Goal: Navigation & Orientation: Find specific page/section

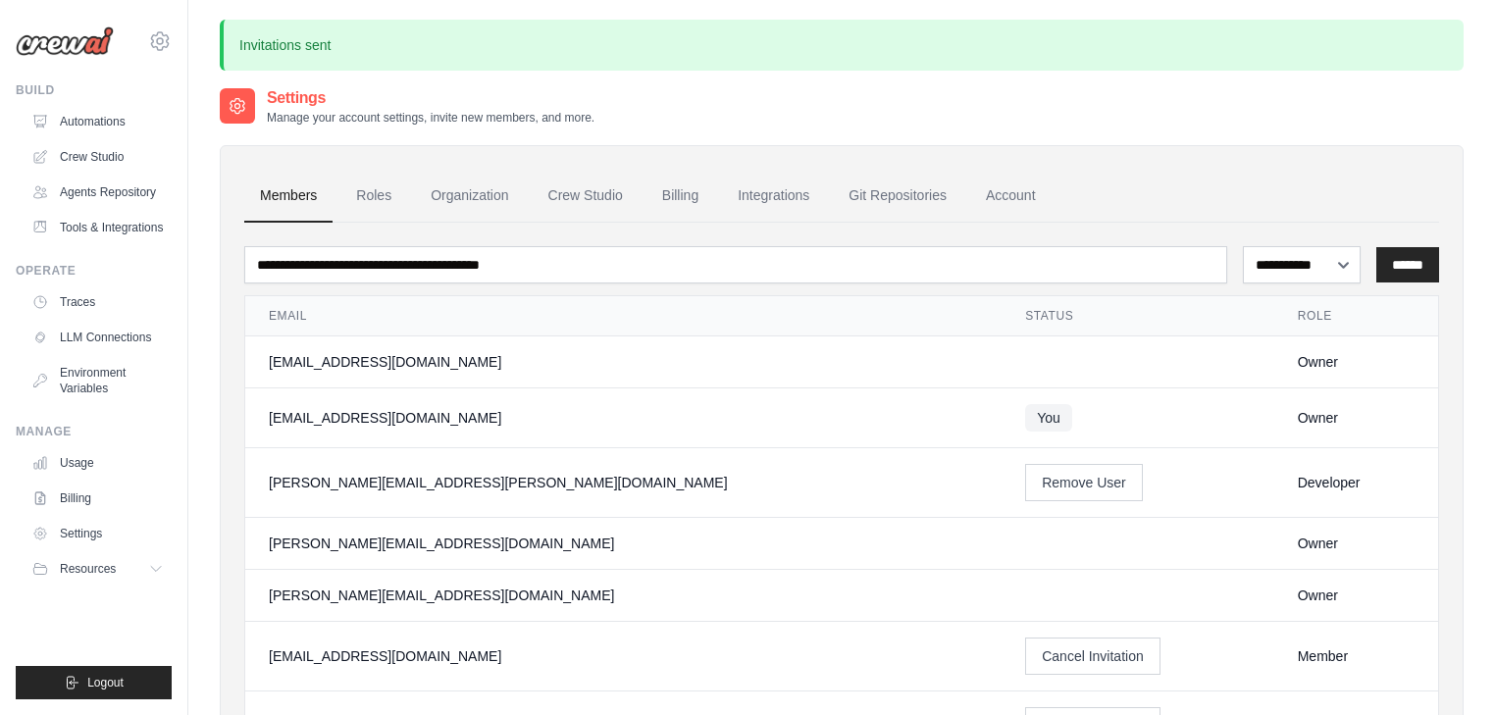
scroll to position [326, 0]
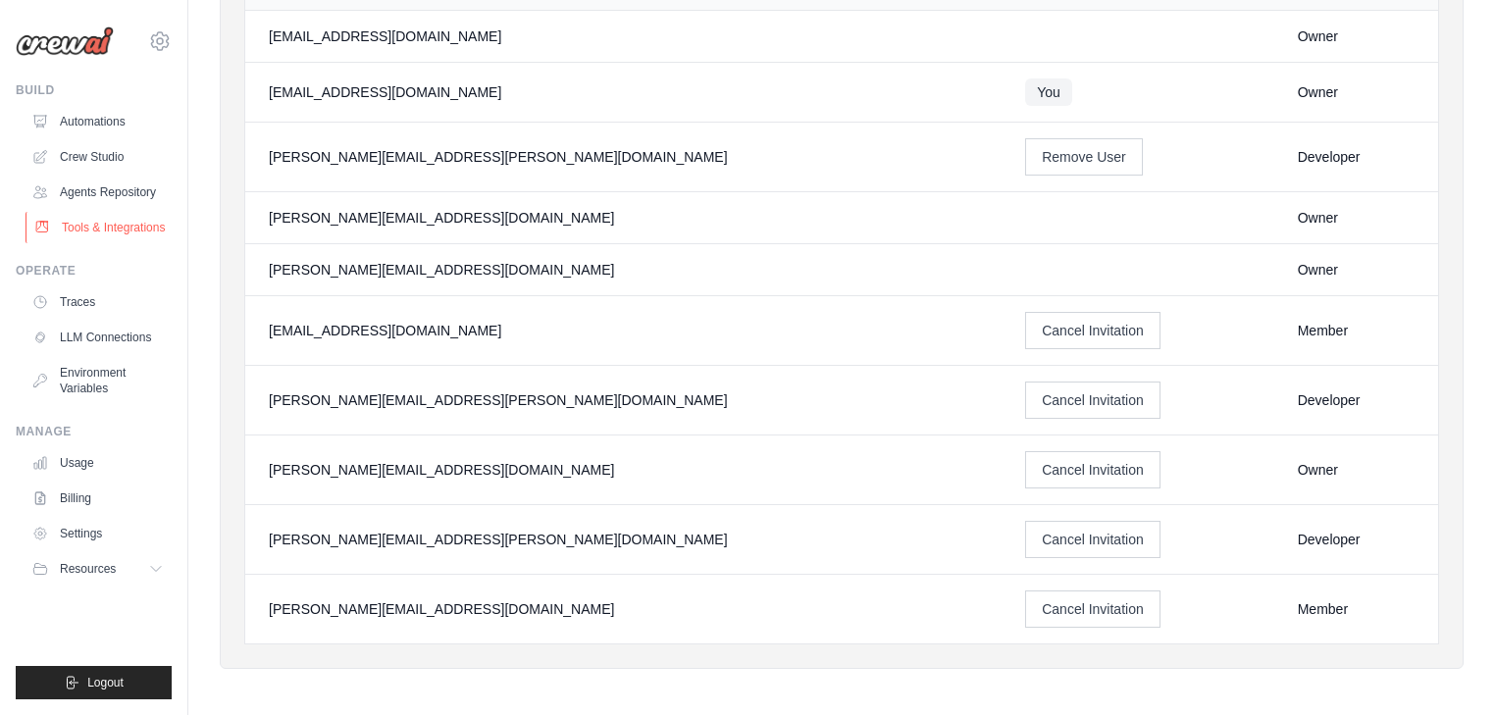
click at [110, 230] on link "Tools & Integrations" at bounding box center [100, 227] width 148 height 31
click at [97, 193] on link "Agents Repository" at bounding box center [100, 192] width 148 height 31
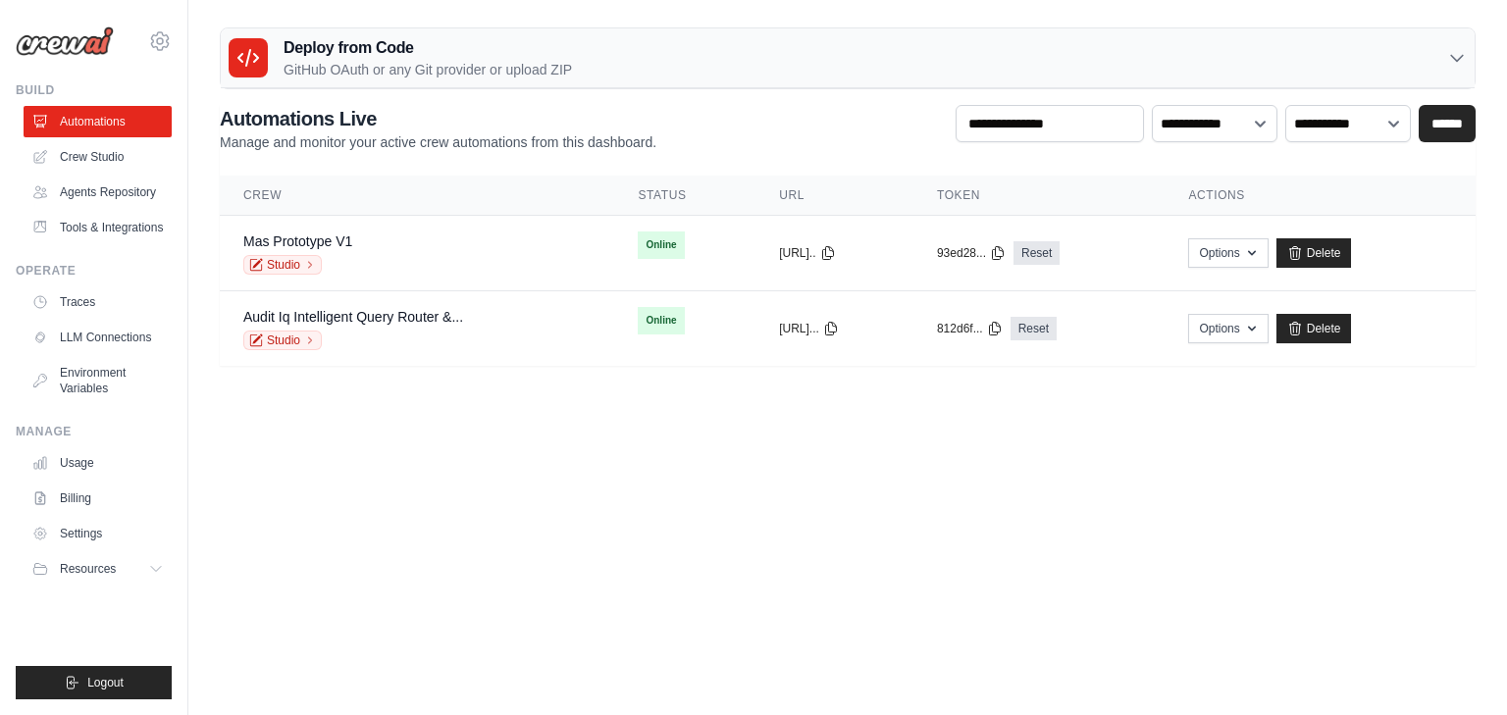
click at [526, 418] on body "jayarmand.ogayon@ie.gt.com Settings Build Automations" at bounding box center [753, 357] width 1507 height 715
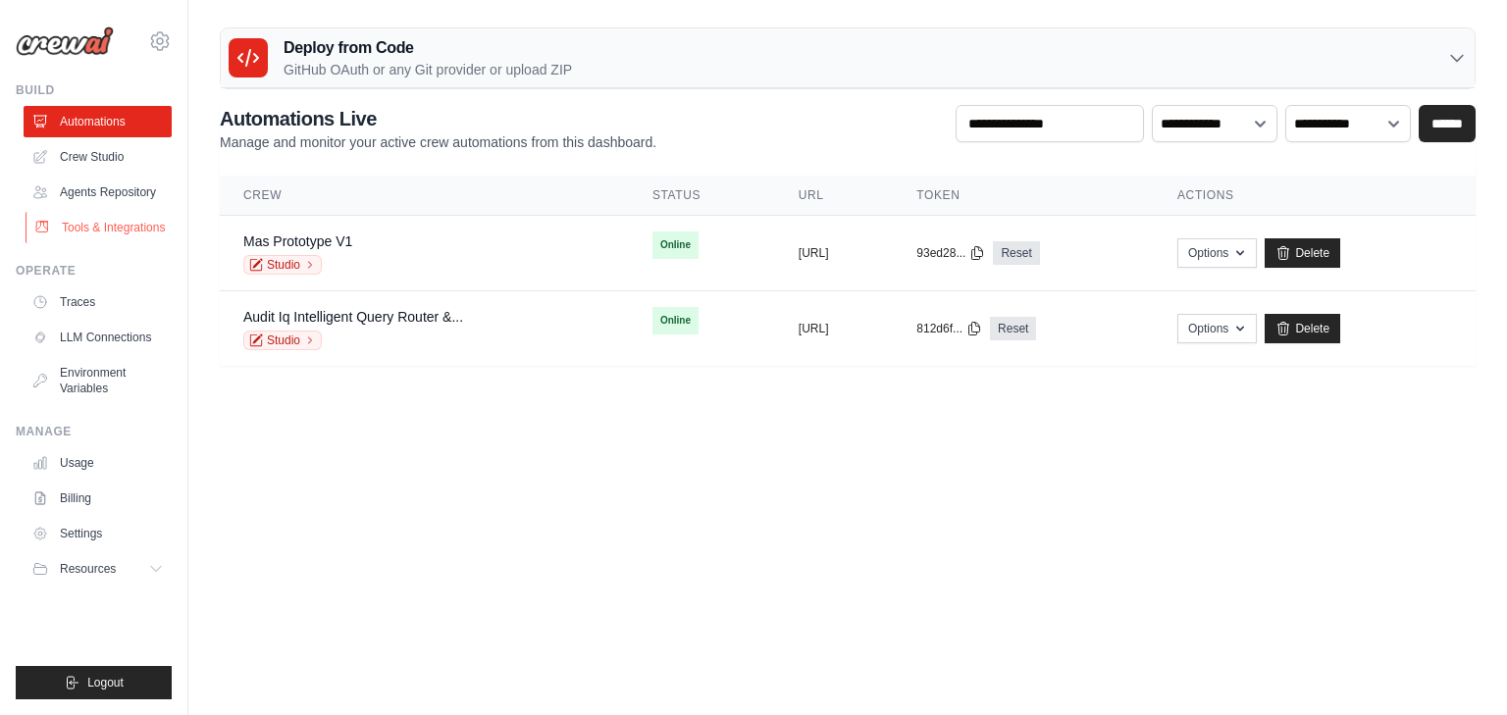
click at [100, 229] on link "Tools & Integrations" at bounding box center [100, 227] width 148 height 31
